Goal: Transaction & Acquisition: Purchase product/service

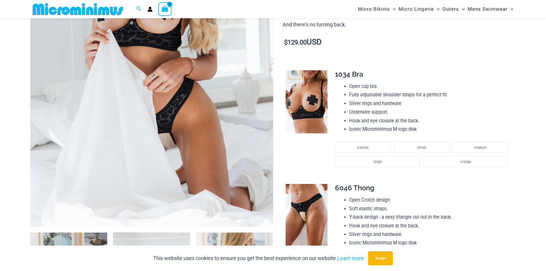
scroll to position [329, 0]
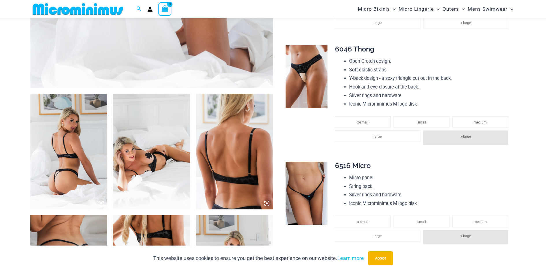
click at [75, 160] on img at bounding box center [68, 152] width 77 height 116
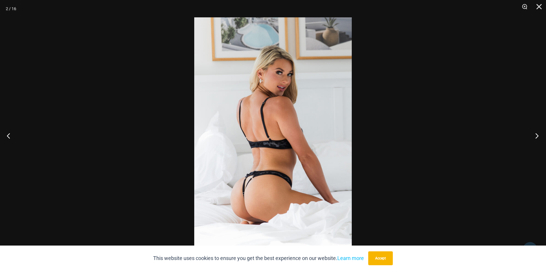
click at [536, 135] on button "Next" at bounding box center [535, 135] width 22 height 29
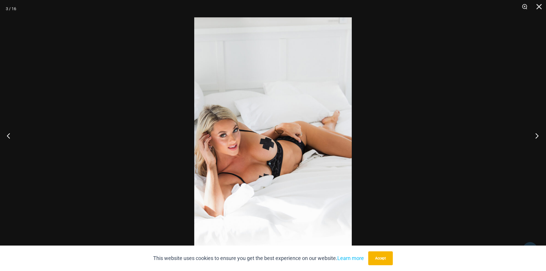
click at [536, 135] on button "Next" at bounding box center [535, 135] width 22 height 29
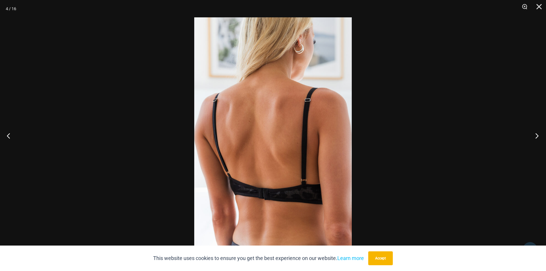
click at [536, 135] on button "Next" at bounding box center [535, 135] width 22 height 29
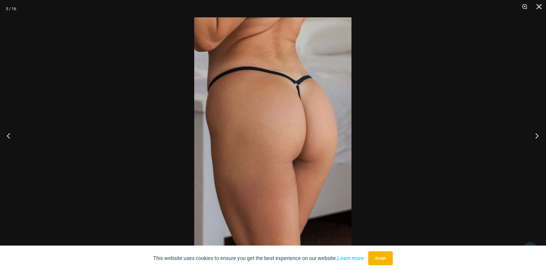
click at [536, 135] on button "Next" at bounding box center [535, 135] width 22 height 29
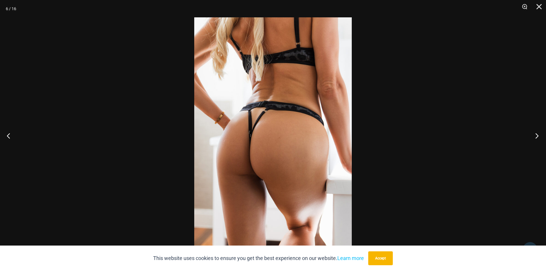
click at [536, 135] on button "Next" at bounding box center [535, 135] width 22 height 29
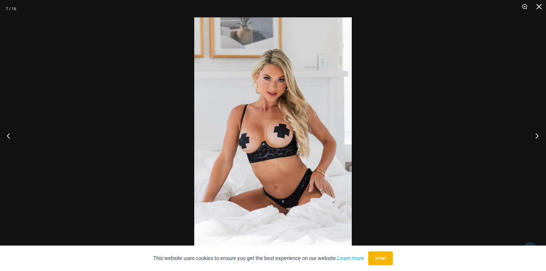
click at [536, 135] on button "Next" at bounding box center [535, 135] width 22 height 29
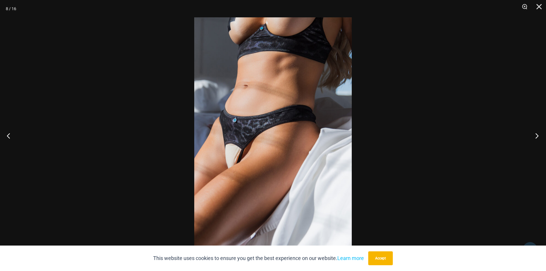
click at [536, 135] on button "Next" at bounding box center [535, 135] width 22 height 29
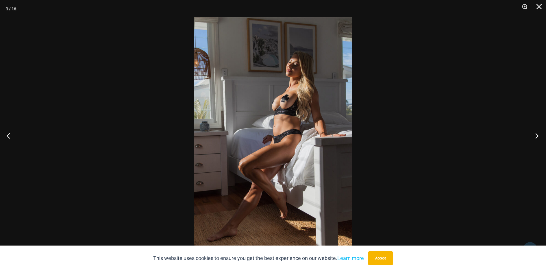
click at [536, 135] on button "Next" at bounding box center [535, 135] width 22 height 29
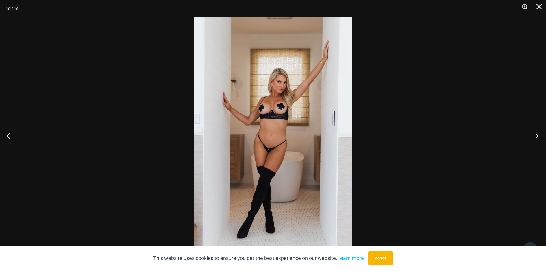
click at [536, 135] on button "Next" at bounding box center [535, 135] width 22 height 29
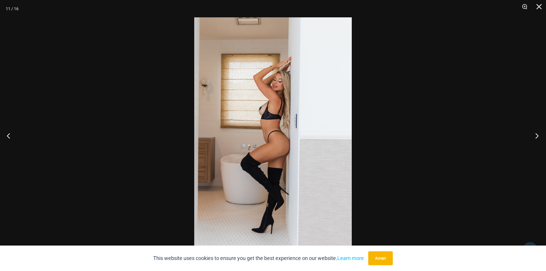
click at [536, 135] on button "Next" at bounding box center [535, 135] width 22 height 29
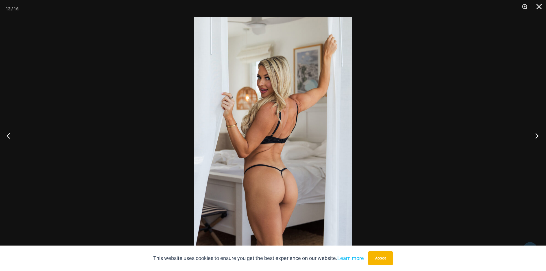
click at [536, 135] on button "Next" at bounding box center [535, 135] width 22 height 29
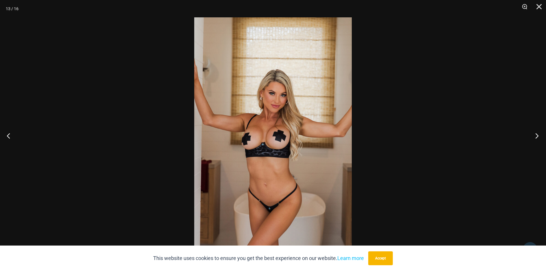
click at [536, 135] on button "Next" at bounding box center [535, 135] width 22 height 29
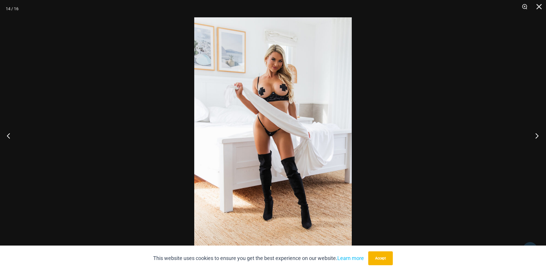
click at [536, 135] on button "Next" at bounding box center [535, 135] width 22 height 29
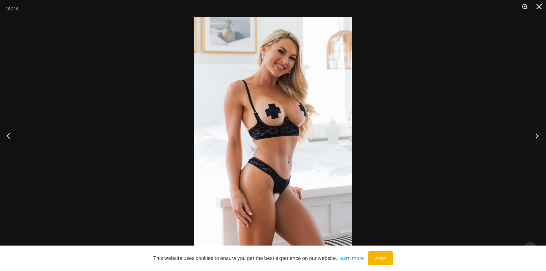
click at [536, 135] on button "Next" at bounding box center [535, 135] width 22 height 29
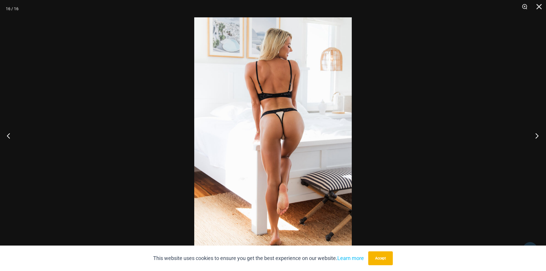
click at [536, 135] on button "Next" at bounding box center [535, 135] width 22 height 29
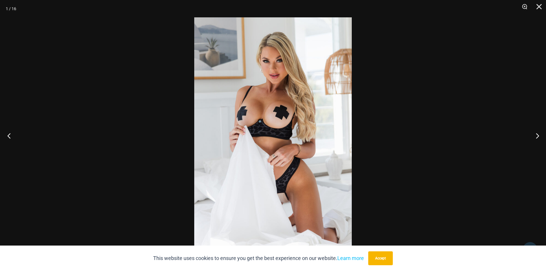
click at [8, 137] on button "Previous" at bounding box center [11, 135] width 22 height 29
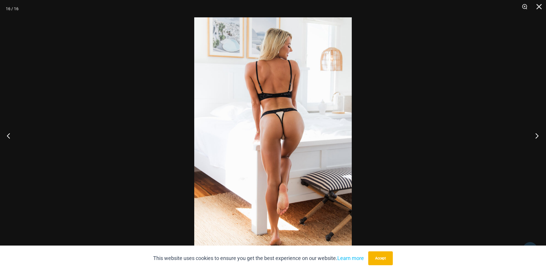
click at [539, 133] on button "Next" at bounding box center [535, 135] width 22 height 29
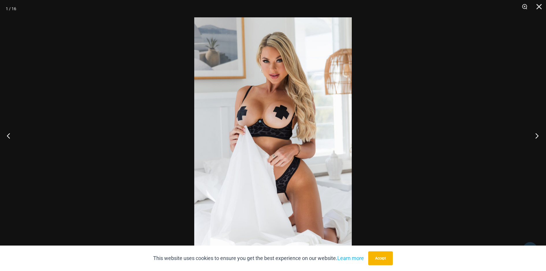
click at [539, 133] on button "Next" at bounding box center [535, 135] width 22 height 29
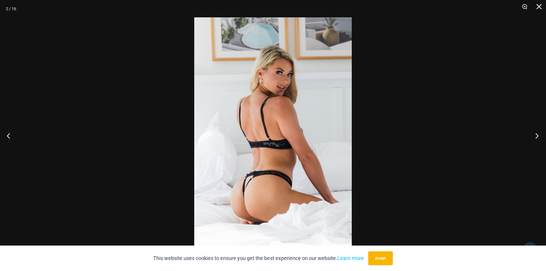
click at [539, 133] on button "Next" at bounding box center [535, 135] width 22 height 29
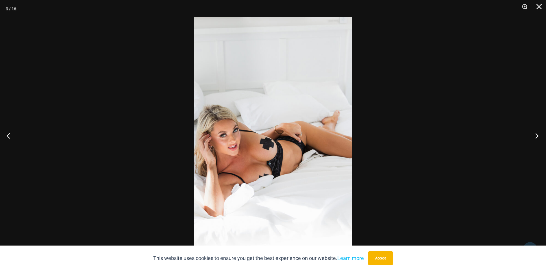
click at [539, 133] on button "Next" at bounding box center [535, 135] width 22 height 29
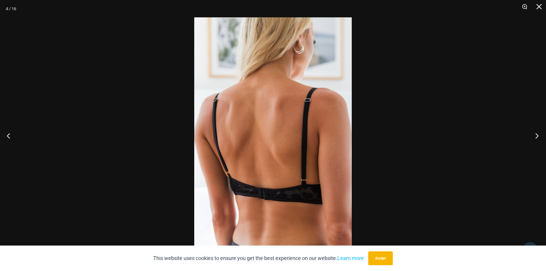
click at [539, 133] on button "Next" at bounding box center [535, 135] width 22 height 29
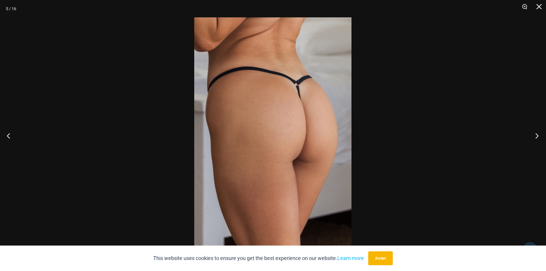
click at [539, 133] on button "Next" at bounding box center [535, 135] width 22 height 29
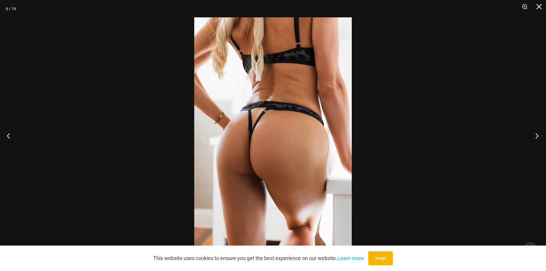
click at [539, 133] on button "Next" at bounding box center [535, 135] width 22 height 29
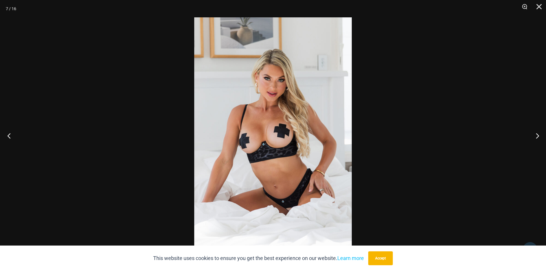
click at [17, 138] on button "Previous" at bounding box center [11, 135] width 22 height 29
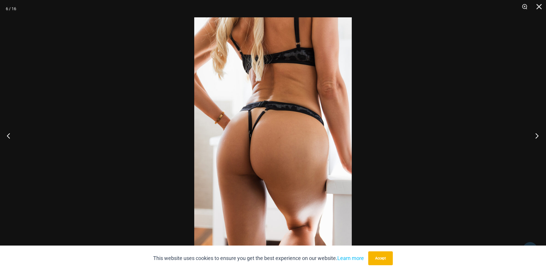
click at [539, 138] on button "Next" at bounding box center [535, 135] width 22 height 29
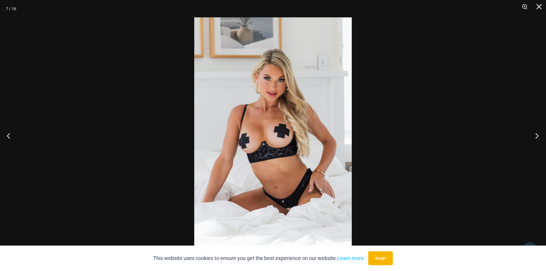
click at [539, 138] on button "Next" at bounding box center [535, 135] width 22 height 29
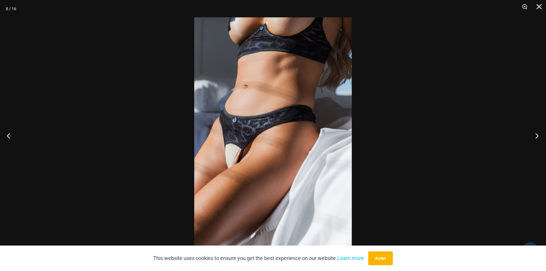
click at [539, 138] on button "Next" at bounding box center [535, 135] width 22 height 29
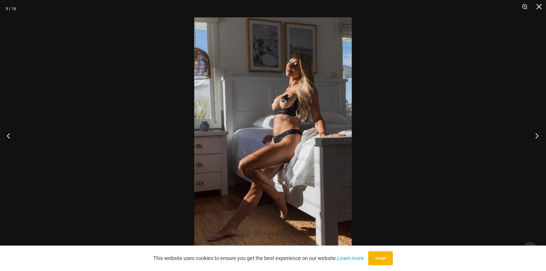
click at [539, 138] on button "Next" at bounding box center [535, 135] width 22 height 29
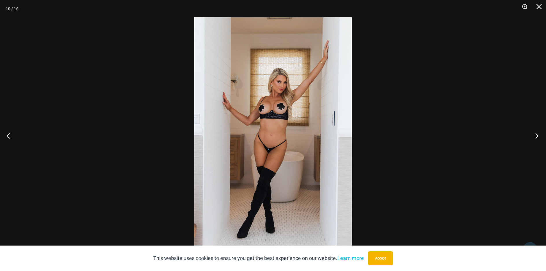
click at [539, 138] on button "Next" at bounding box center [535, 135] width 22 height 29
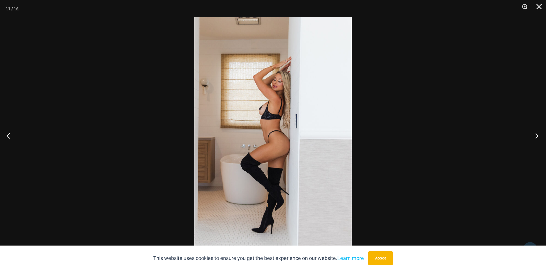
click at [539, 138] on button "Next" at bounding box center [535, 135] width 22 height 29
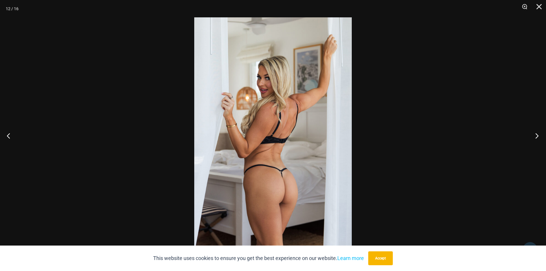
click at [539, 138] on button "Next" at bounding box center [535, 135] width 22 height 29
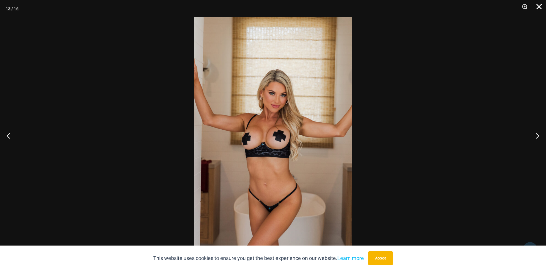
click at [539, 8] on button "Close" at bounding box center [536, 8] width 14 height 17
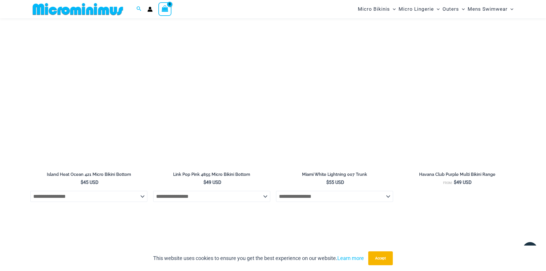
scroll to position [1191, 0]
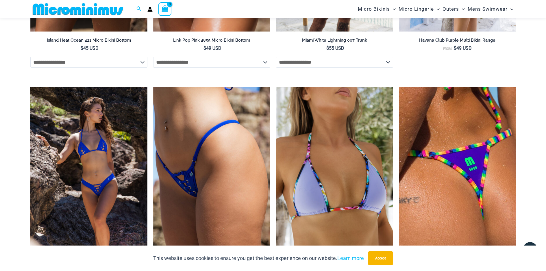
click at [88, 192] on img at bounding box center [88, 175] width 117 height 176
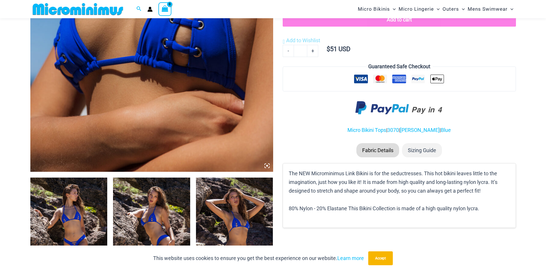
scroll to position [256, 0]
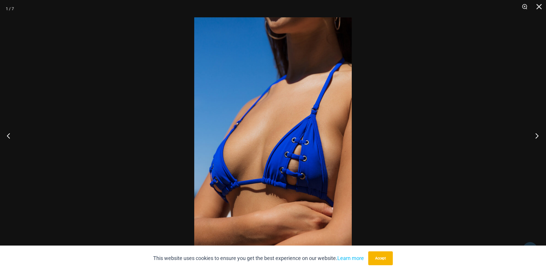
click at [537, 134] on button "Next" at bounding box center [535, 135] width 22 height 29
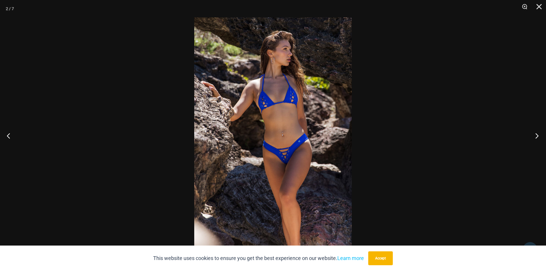
click at [537, 134] on button "Next" at bounding box center [535, 135] width 22 height 29
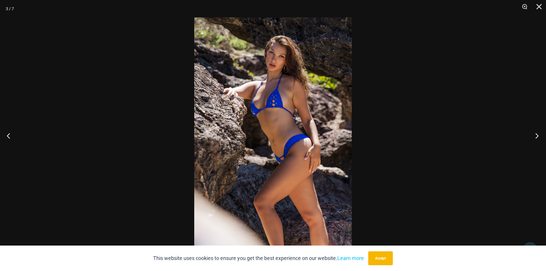
click at [537, 134] on button "Next" at bounding box center [535, 135] width 22 height 29
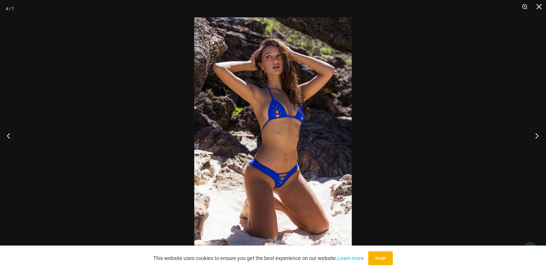
click at [537, 134] on button "Next" at bounding box center [535, 135] width 22 height 29
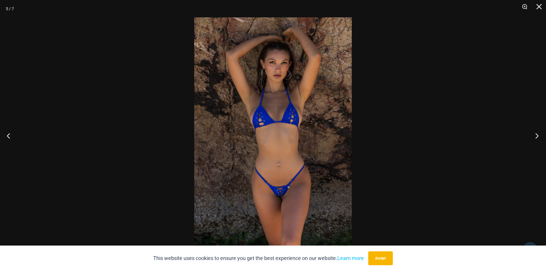
click at [537, 134] on button "Next" at bounding box center [535, 135] width 22 height 29
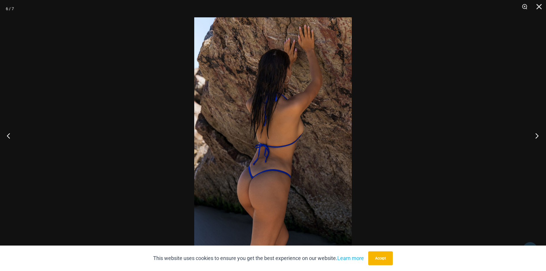
click at [537, 134] on button "Next" at bounding box center [535, 135] width 22 height 29
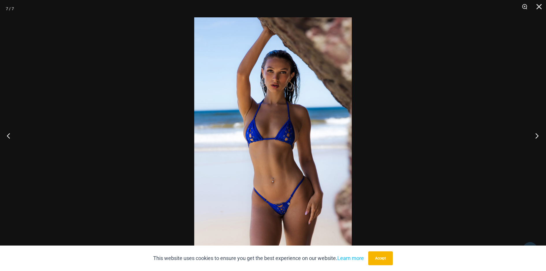
click at [537, 134] on button "Next" at bounding box center [535, 135] width 22 height 29
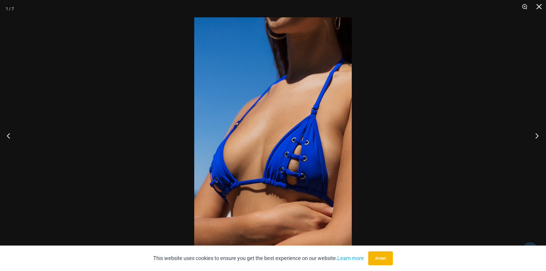
click at [537, 134] on button "Next" at bounding box center [535, 135] width 22 height 29
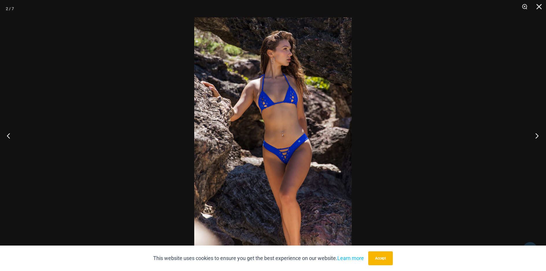
click at [537, 134] on button "Next" at bounding box center [535, 135] width 22 height 29
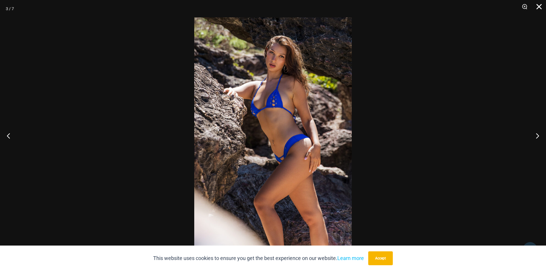
click at [537, 8] on button "Close" at bounding box center [536, 8] width 14 height 17
